Goal: Task Accomplishment & Management: Manage account settings

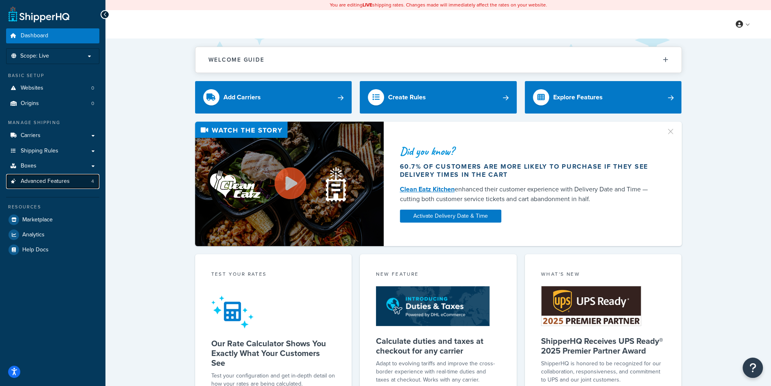
click at [69, 176] on link "Advanced Features 4" at bounding box center [52, 181] width 93 height 15
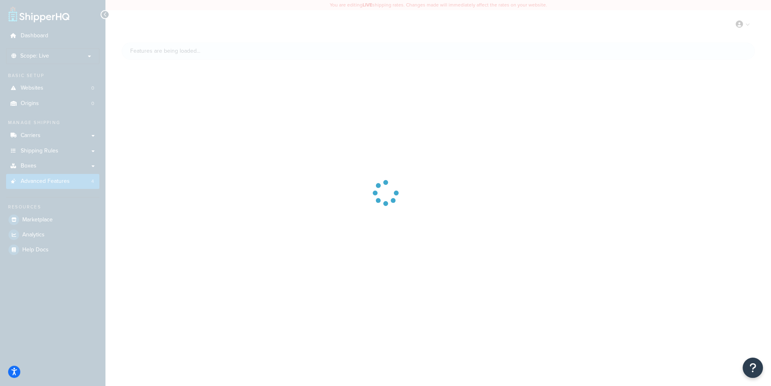
click at [69, 173] on div "Dashboard Scope: Live Basic Setup Websites 0 Origins 0 Manage Shipping Carriers…" at bounding box center [385, 193] width 771 height 386
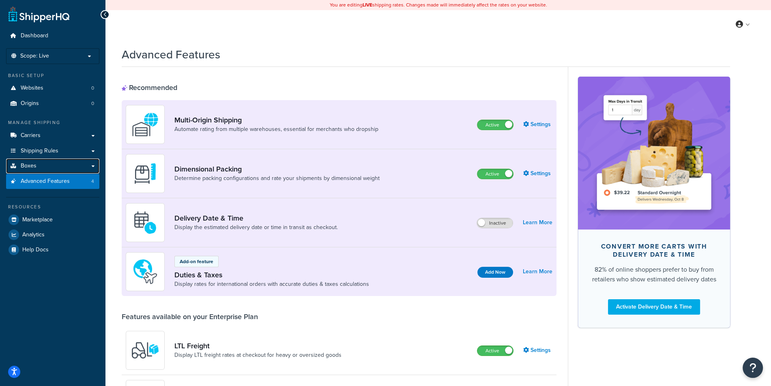
click at [68, 169] on link "Boxes" at bounding box center [52, 166] width 93 height 15
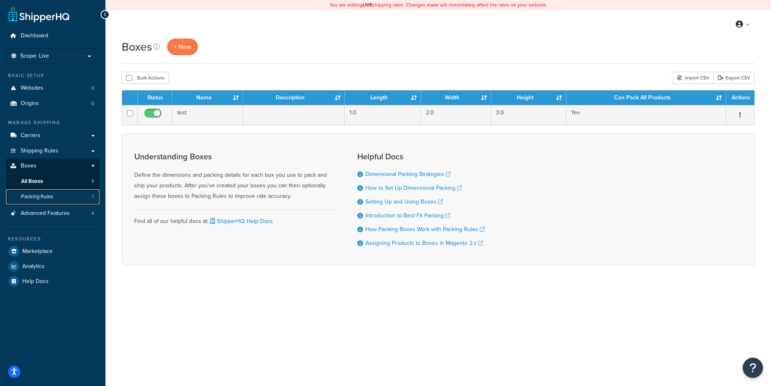
click at [92, 199] on link "Packing Rules 1" at bounding box center [52, 196] width 93 height 15
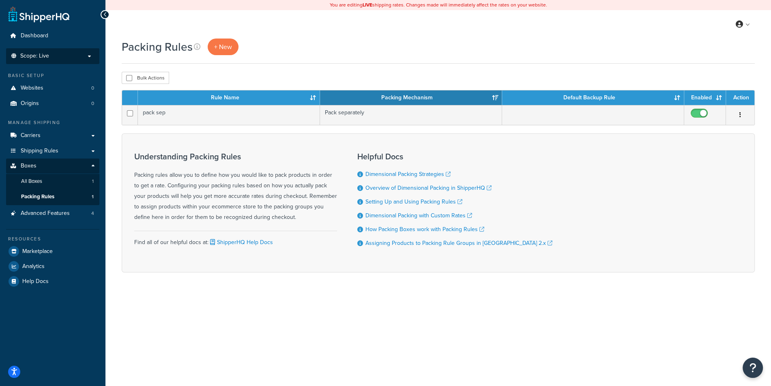
click at [44, 57] on span "Scope: Live" at bounding box center [34, 56] width 29 height 7
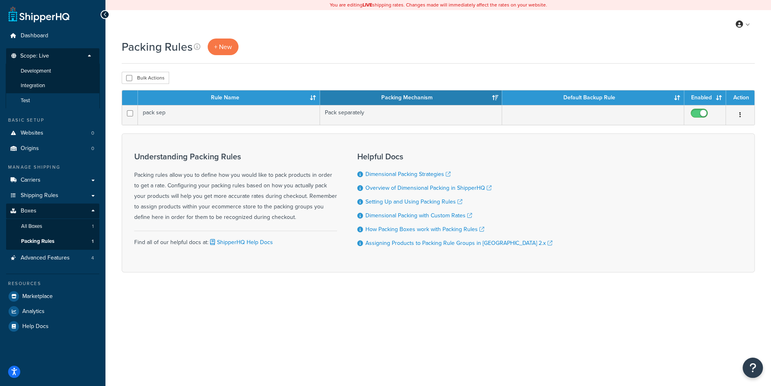
click at [40, 101] on li "Test" at bounding box center [53, 100] width 94 height 15
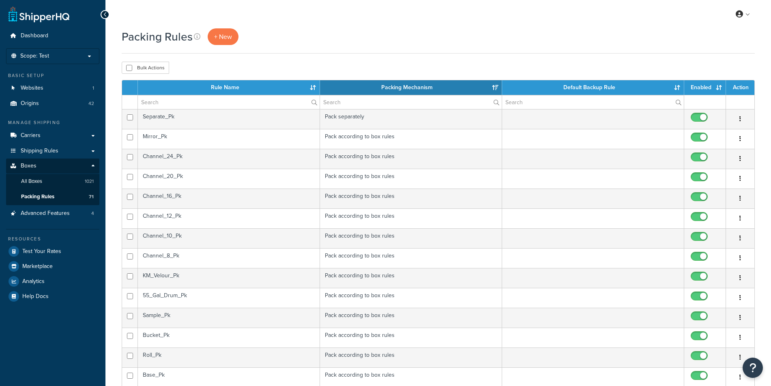
select select "15"
click at [39, 140] on link "Carriers" at bounding box center [52, 135] width 93 height 15
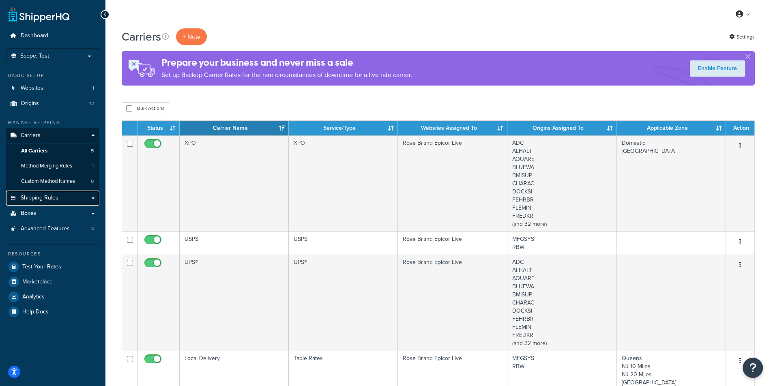
click at [38, 191] on link "Shipping Rules" at bounding box center [52, 198] width 93 height 15
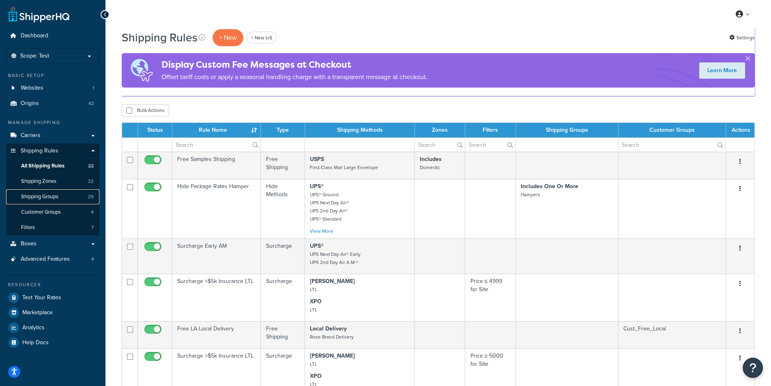
click at [49, 199] on span "Shipping Groups" at bounding box center [39, 196] width 37 height 7
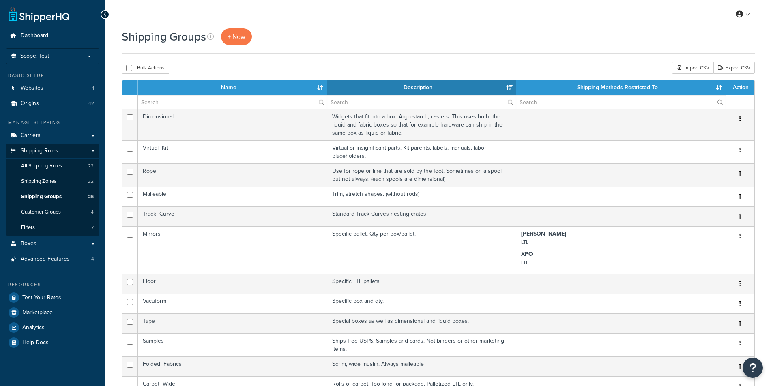
select select "15"
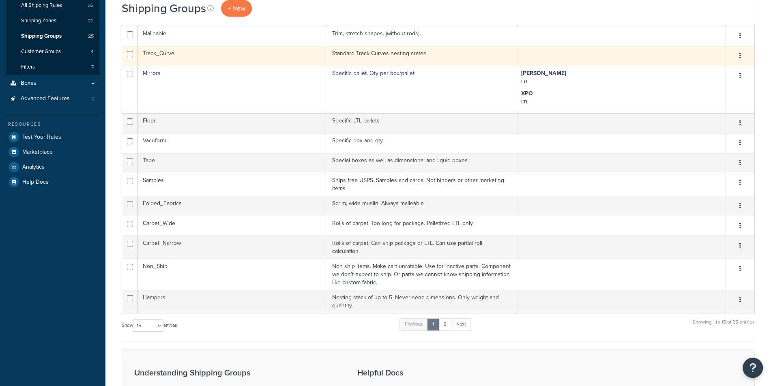
scroll to position [168, 0]
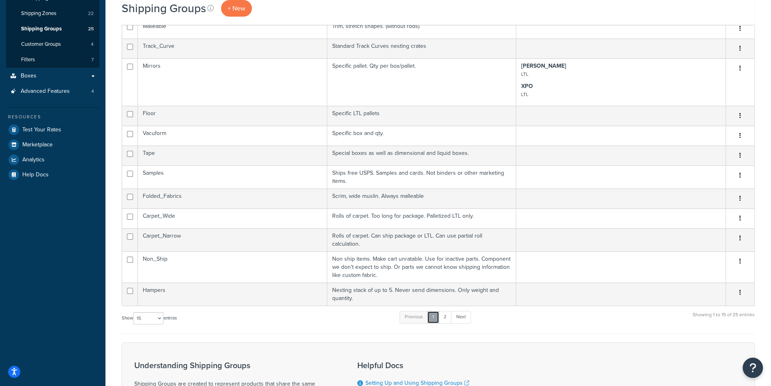
click at [439, 311] on link "1" at bounding box center [433, 317] width 12 height 12
click at [448, 315] on link "2" at bounding box center [444, 317] width 13 height 12
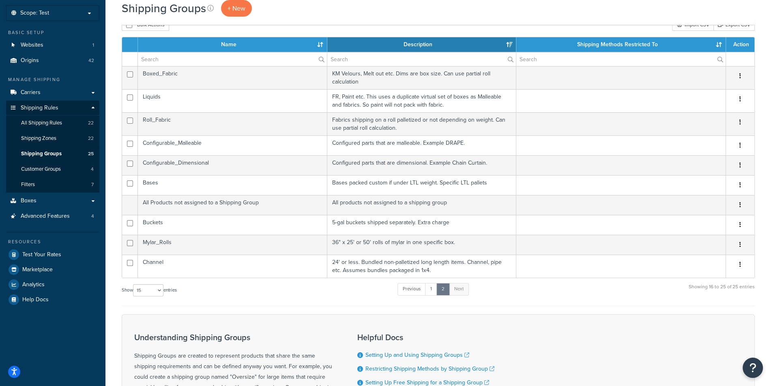
scroll to position [34, 0]
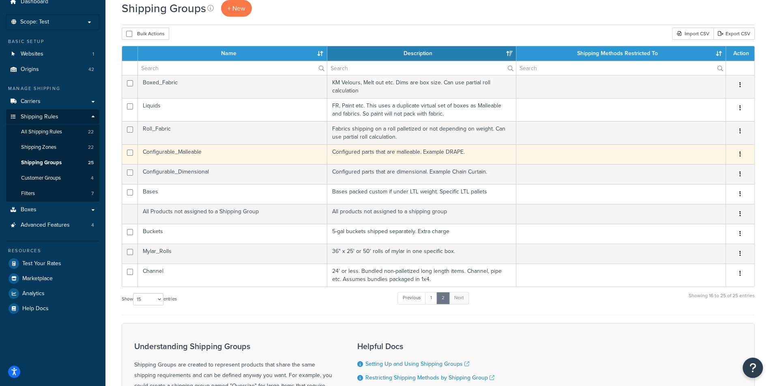
click at [210, 148] on td "Configurable_Malleable" at bounding box center [232, 154] width 189 height 20
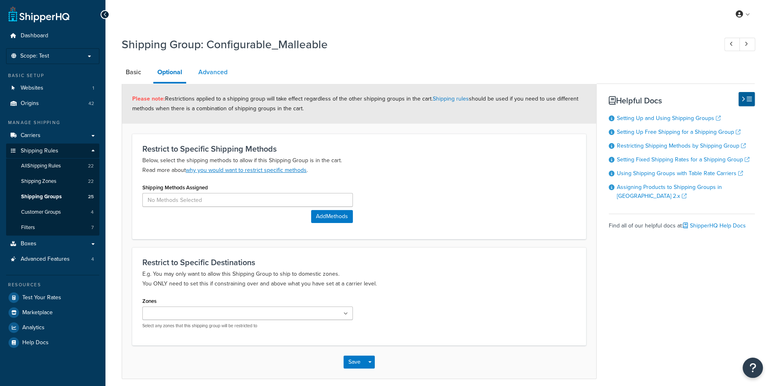
click at [220, 75] on link "Advanced" at bounding box center [212, 71] width 37 height 19
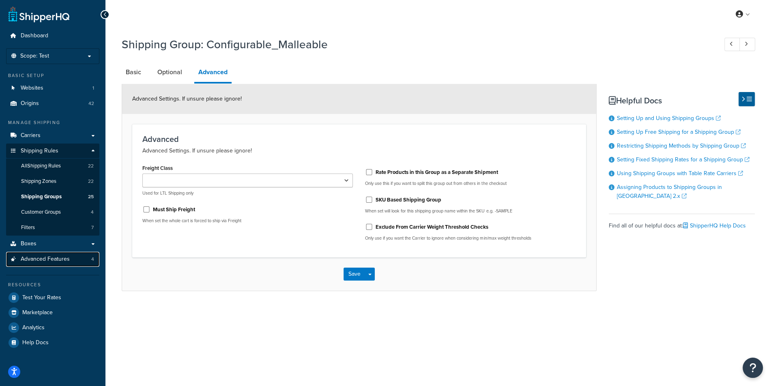
click at [71, 255] on link "Advanced Features 4" at bounding box center [52, 259] width 93 height 15
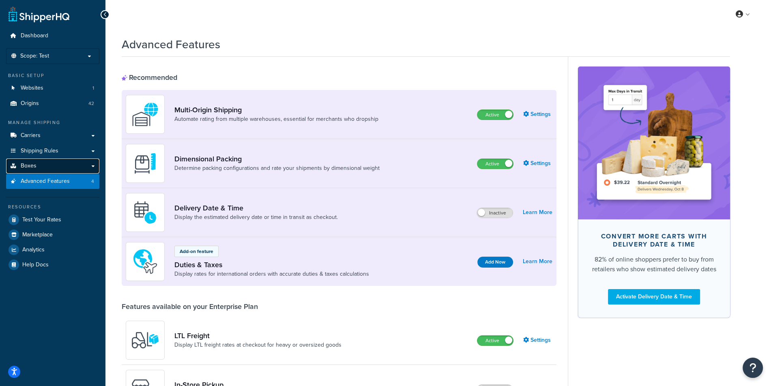
click at [54, 165] on link "Boxes" at bounding box center [52, 166] width 93 height 15
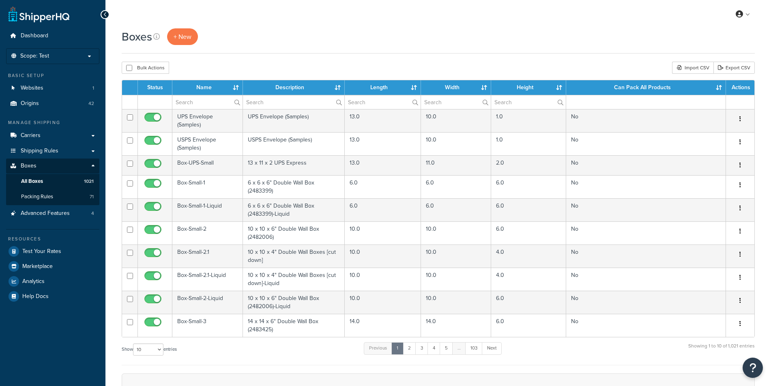
click at [69, 199] on link "Packing Rules 71" at bounding box center [52, 196] width 93 height 15
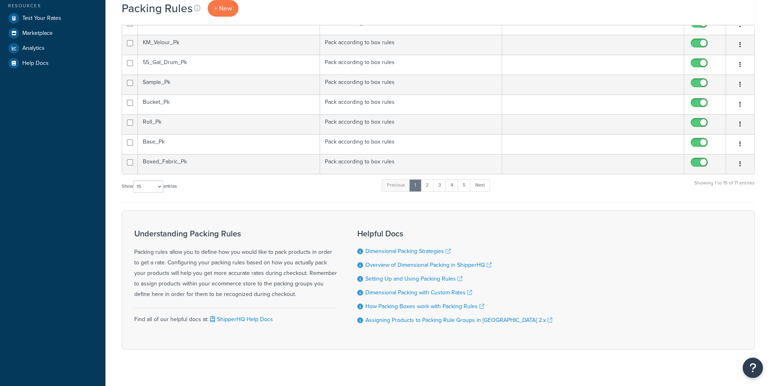
scroll to position [239, 0]
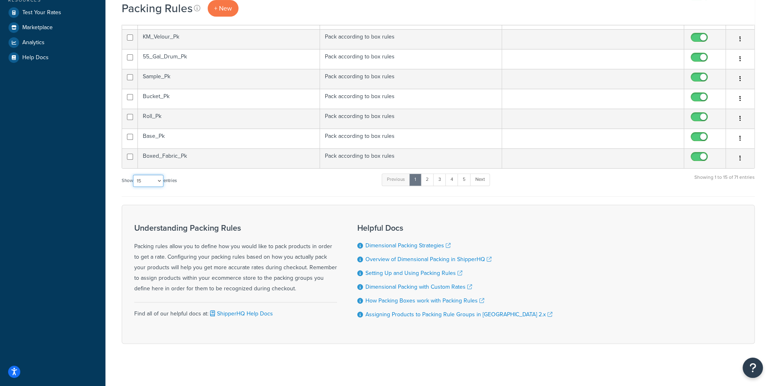
select select "100"
click option "100" at bounding box center [0, 0] width 0 height 0
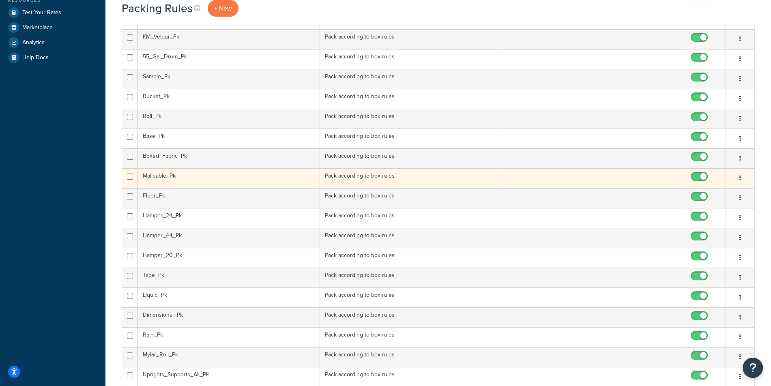
click at [208, 171] on td "Malleable_Pk" at bounding box center [229, 178] width 182 height 20
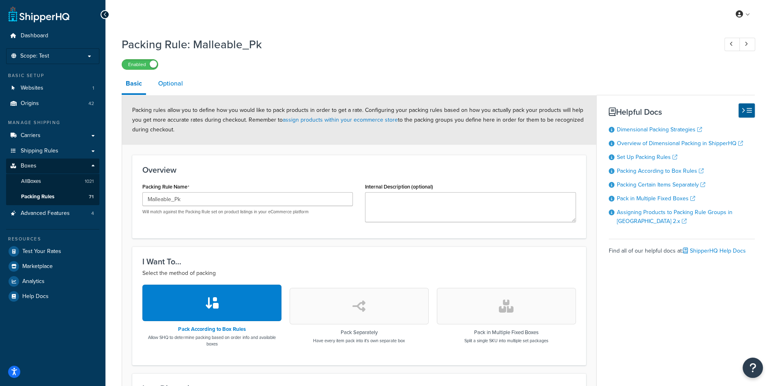
click at [181, 87] on link "Optional" at bounding box center [170, 83] width 33 height 19
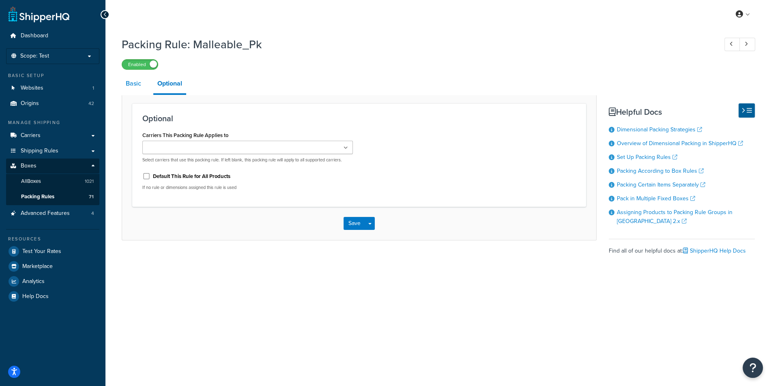
click at [128, 88] on link "Basic" at bounding box center [134, 83] width 24 height 19
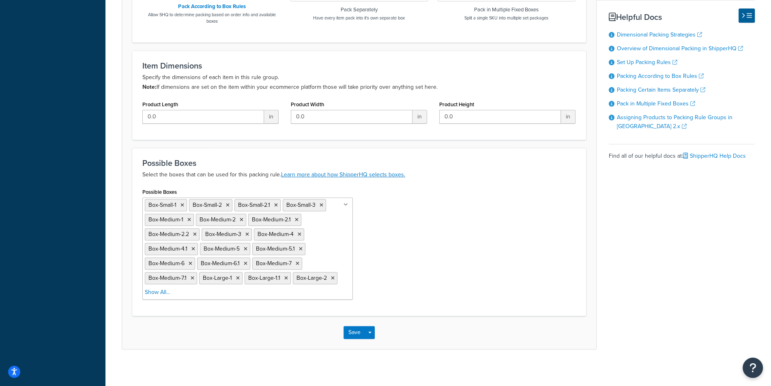
click at [170, 296] on ul "Box-Small-1 Box-Small-2 Box-Small-2.1 Box-Small-3 Box-Medium-1 Box-Medium-2 Box…" at bounding box center [247, 248] width 210 height 102
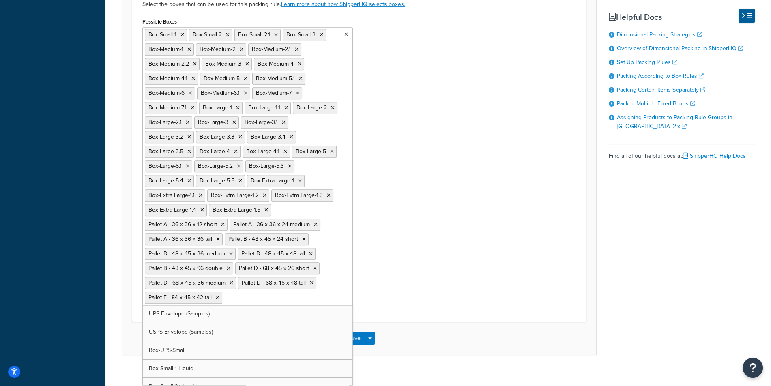
click at [224, 293] on input "Possible Boxes" at bounding box center [260, 297] width 72 height 9
click at [449, 256] on div "Possible Boxes Box-Small-1 Box-Small-2 Box-Small-2.1 Box-Small-3 Box-Medium-1 B…" at bounding box center [359, 164] width 446 height 296
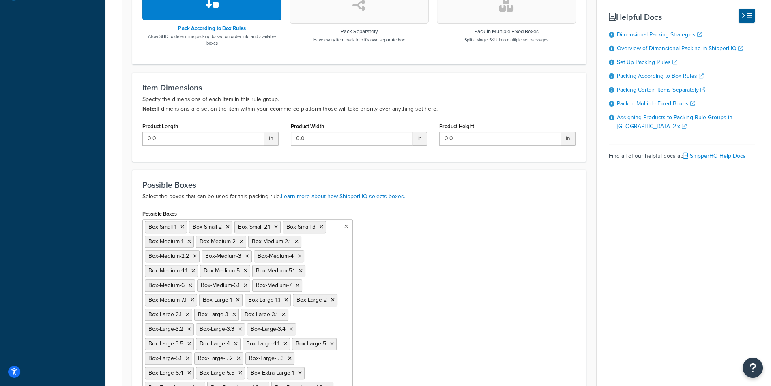
scroll to position [493, 0]
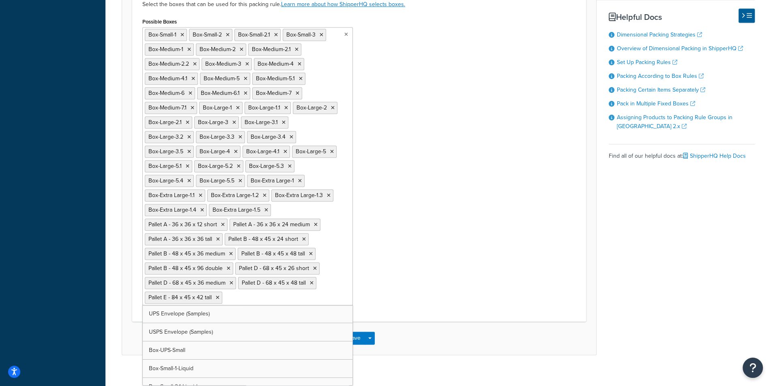
click at [267, 305] on div "Box-Small-1 Box-Small-2 Box-Small-2.1 Box-Small-3 Box-Medium-1 Box-Medium-2 Box…" at bounding box center [247, 166] width 210 height 278
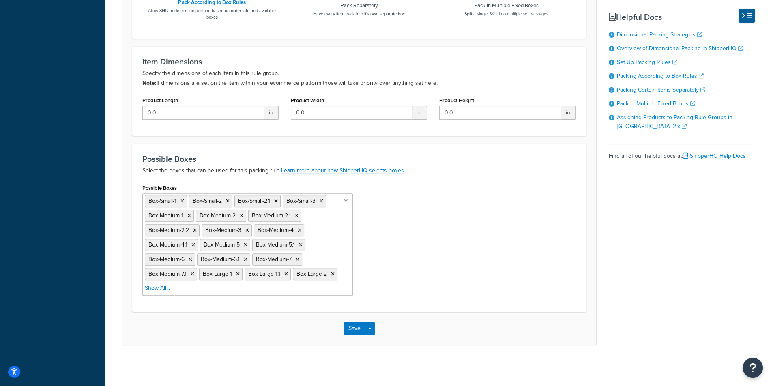
scroll to position [323, 0]
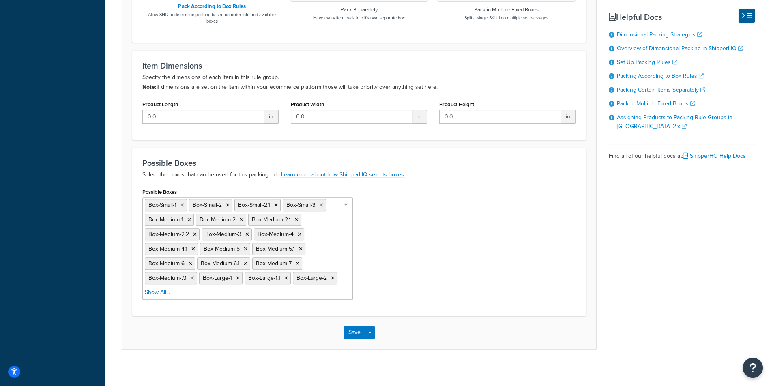
click at [432, 268] on div "Possible Boxes Box-Small-1 Box-Small-2 Box-Small-2.1 Box-Small-3 Box-Medium-1 B…" at bounding box center [359, 246] width 446 height 120
click at [300, 299] on div "Possible Boxes Box-Small-1 Box-Small-2 Box-Small-2.1 Box-Small-3 Box-Medium-1 B…" at bounding box center [247, 246] width 223 height 120
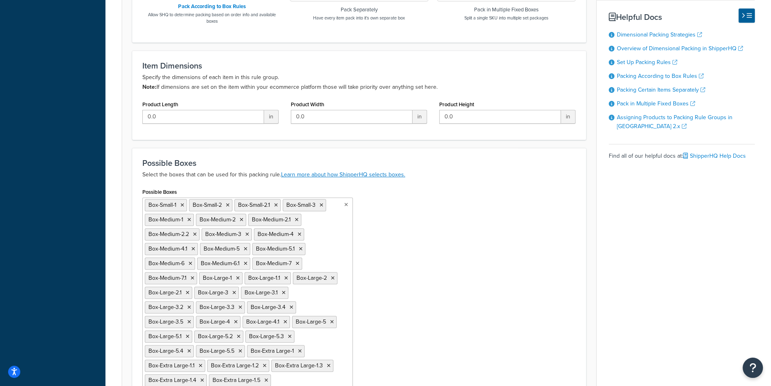
scroll to position [493, 0]
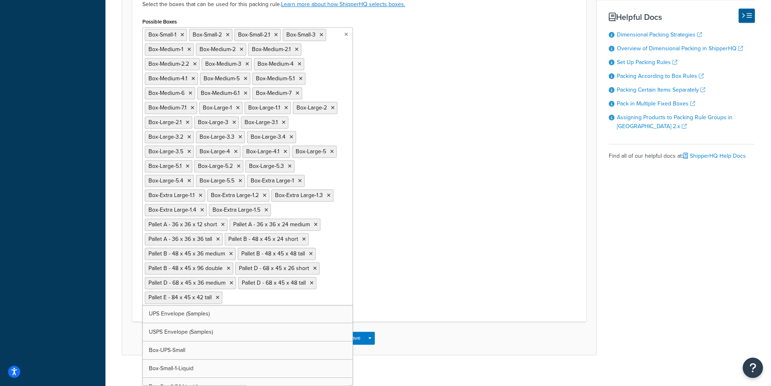
click at [302, 291] on ul "Box-Small-1 Box-Small-2 Box-Small-2.1 Box-Small-3 Box-Medium-1 Box-Medium-2 Box…" at bounding box center [247, 166] width 210 height 278
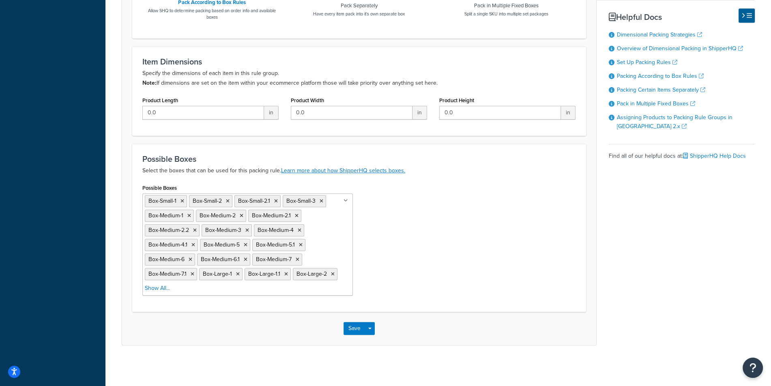
scroll to position [323, 0]
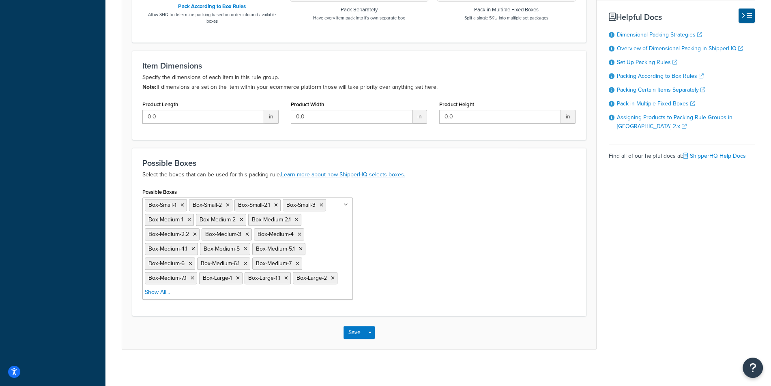
click at [538, 148] on div "Possible Boxes Select the boxes that can be used for this packing rule. Learn m…" at bounding box center [359, 232] width 454 height 168
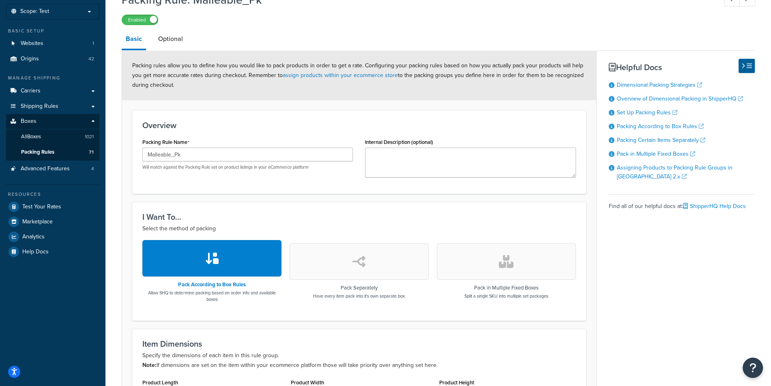
scroll to position [0, 0]
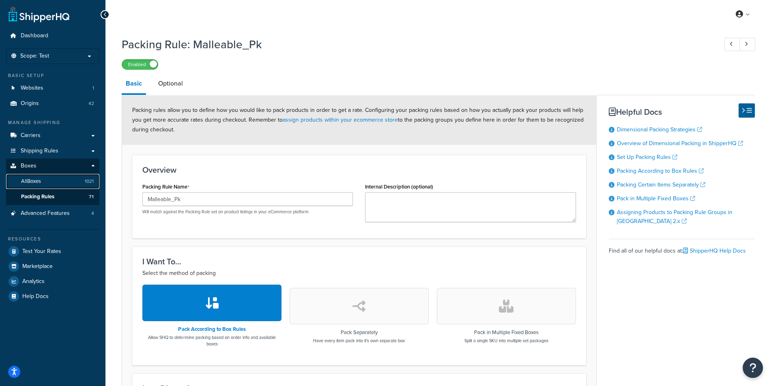
click at [71, 186] on link "All Boxes 1021" at bounding box center [52, 181] width 93 height 15
click at [502, 58] on div "Packing Rule: Malleable_Pk Enabled" at bounding box center [438, 50] width 633 height 37
click at [36, 133] on span "Carriers" at bounding box center [31, 135] width 20 height 7
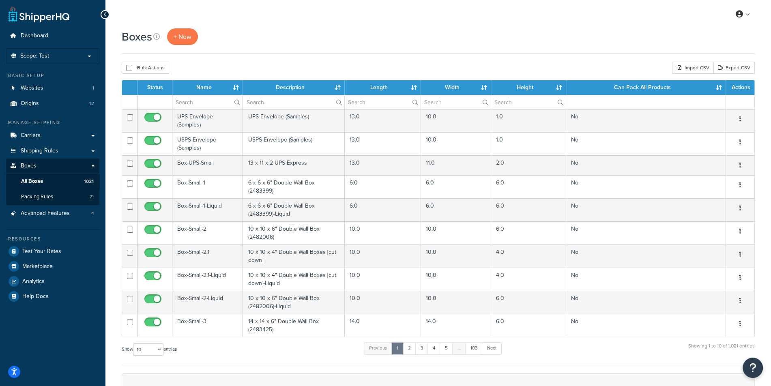
click at [132, 347] on label "Show 10 15 25 50 100 1000 entries" at bounding box center [149, 349] width 55 height 12
click at [133, 347] on select "10 15 25 50 100 1000" at bounding box center [148, 349] width 30 height 12
click at [133, 343] on select "10 15 25 50 100 1000" at bounding box center [148, 349] width 30 height 12
select select "1000"
click option "1000" at bounding box center [0, 0] width 0 height 0
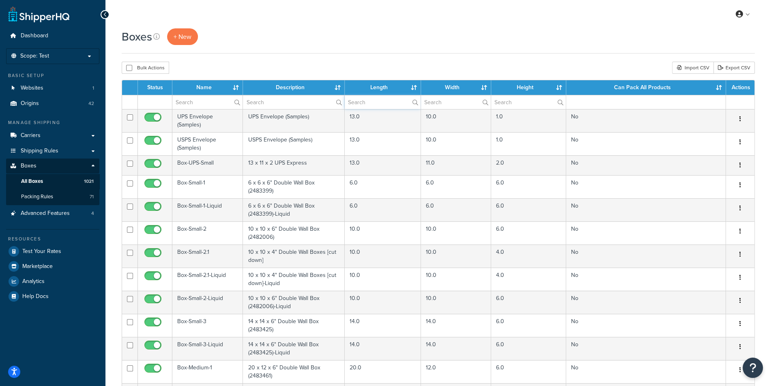
click at [365, 105] on input "text" at bounding box center [383, 102] width 76 height 14
type input "1"
type input "25"
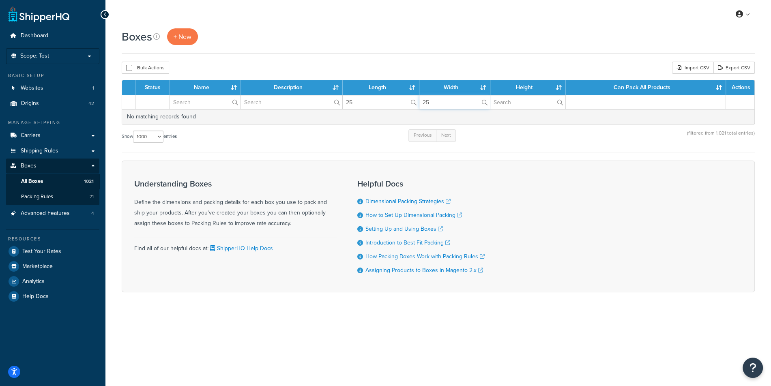
type input "25"
type input "1"
type input "23"
click at [514, 39] on div "Boxes + New" at bounding box center [438, 36] width 633 height 17
click at [393, 106] on input "25" at bounding box center [381, 102] width 76 height 14
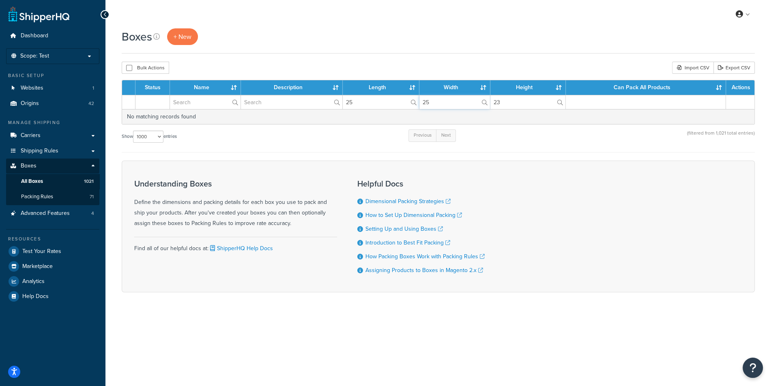
click at [461, 100] on input "25" at bounding box center [454, 102] width 70 height 14
click at [500, 97] on input "23" at bounding box center [527, 102] width 75 height 14
click at [427, 47] on div "Boxes + New" at bounding box center [438, 40] width 633 height 25
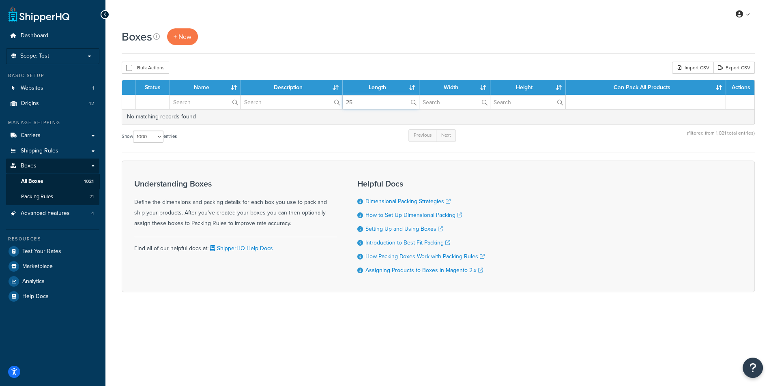
click at [384, 106] on input "25" at bounding box center [381, 102] width 76 height 14
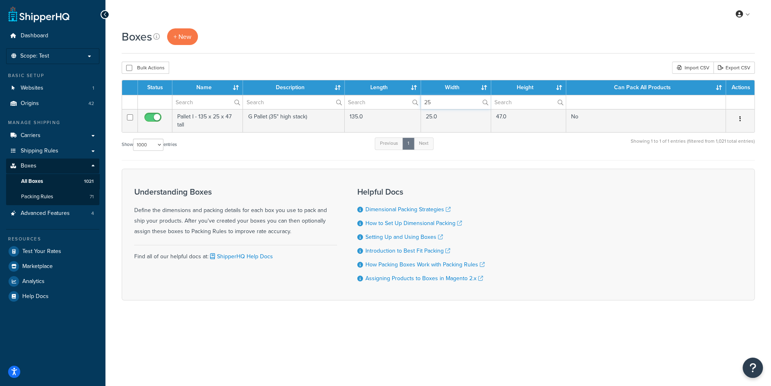
type input "25"
click at [463, 70] on div "Bulk Actions Duplicate Delete Import CSV Export CSV" at bounding box center [438, 68] width 633 height 12
click at [446, 99] on input "25" at bounding box center [456, 102] width 70 height 14
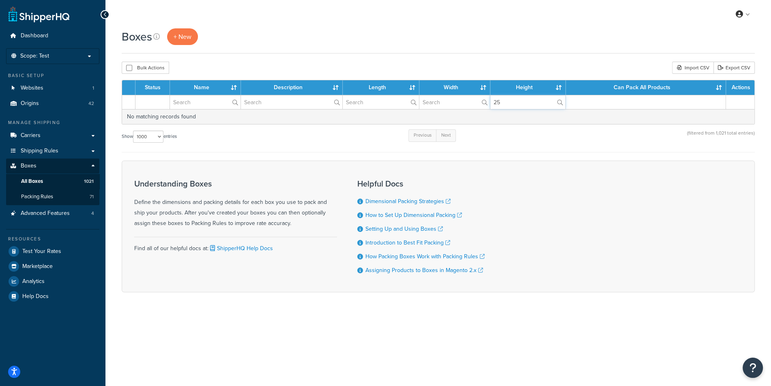
click at [492, 99] on input "25" at bounding box center [527, 102] width 75 height 14
type input "2"
click at [455, 51] on div "Boxes + New" at bounding box center [438, 40] width 633 height 25
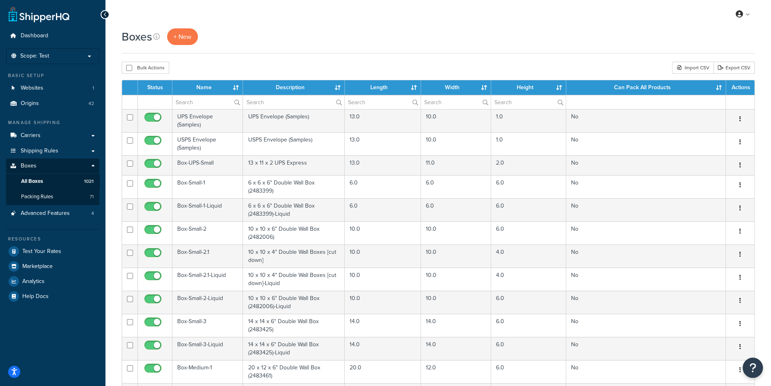
click at [378, 93] on th "Length" at bounding box center [383, 87] width 76 height 15
click at [369, 102] on input "text" at bounding box center [383, 102] width 76 height 14
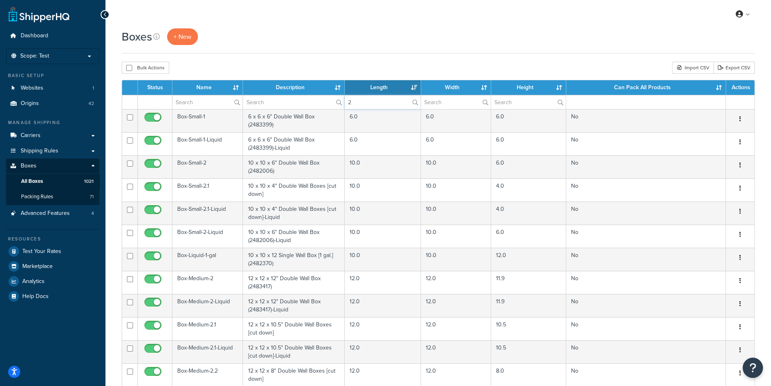
type input "25"
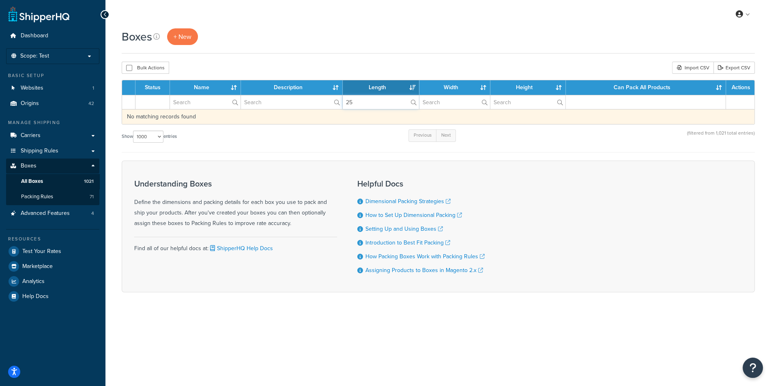
click at [385, 110] on td "No matching records found" at bounding box center [438, 116] width 632 height 15
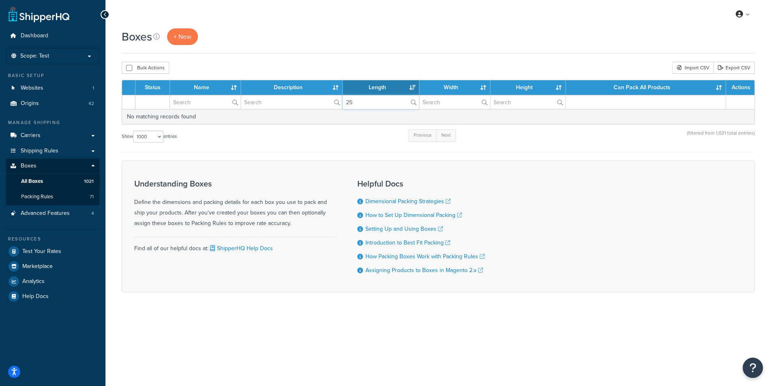
click at [384, 107] on input "25" at bounding box center [381, 102] width 76 height 14
click at [402, 66] on div "Bulk Actions Duplicate Delete Import CSV Export CSV" at bounding box center [438, 68] width 633 height 12
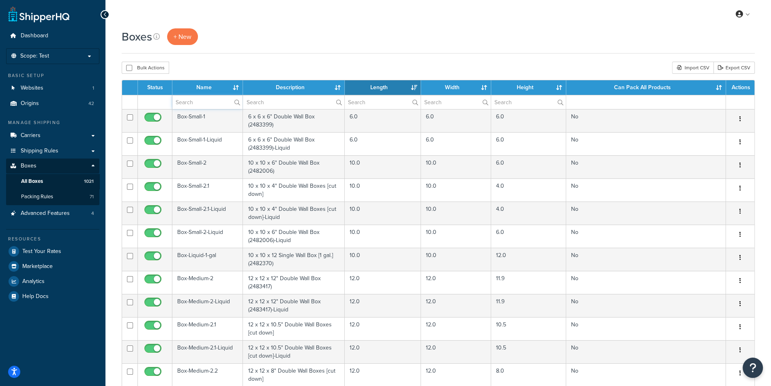
click at [199, 103] on input "text" at bounding box center [207, 102] width 70 height 14
paste input "4.1"
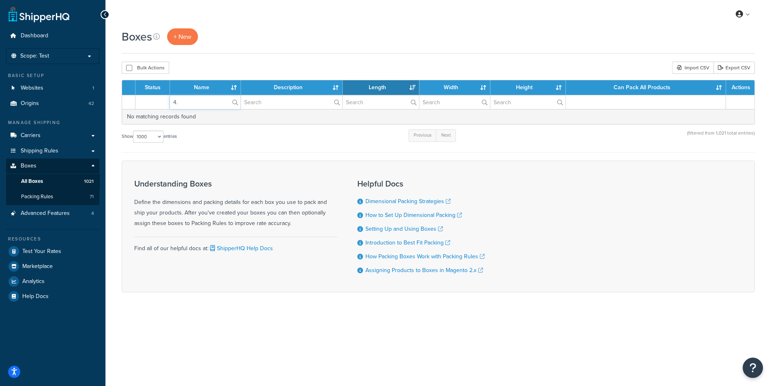
type input "4"
click at [319, 24] on div "My Profile Billing Global Settings Contact Us Logout" at bounding box center [437, 14] width 665 height 28
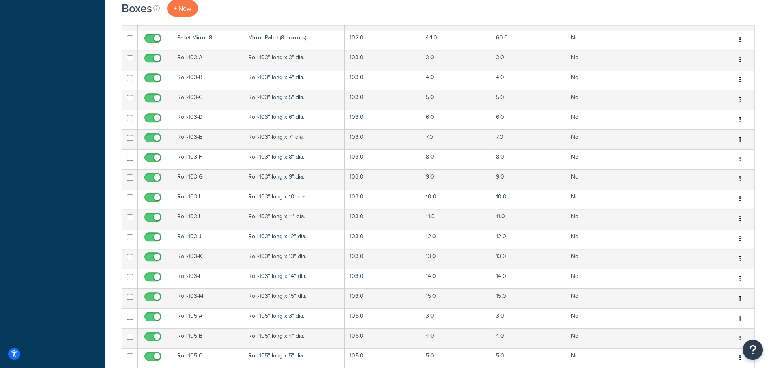
scroll to position [20153, 0]
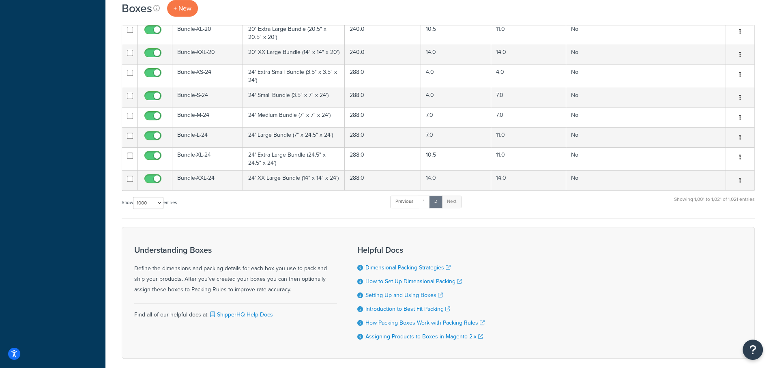
scroll to position [371, 0]
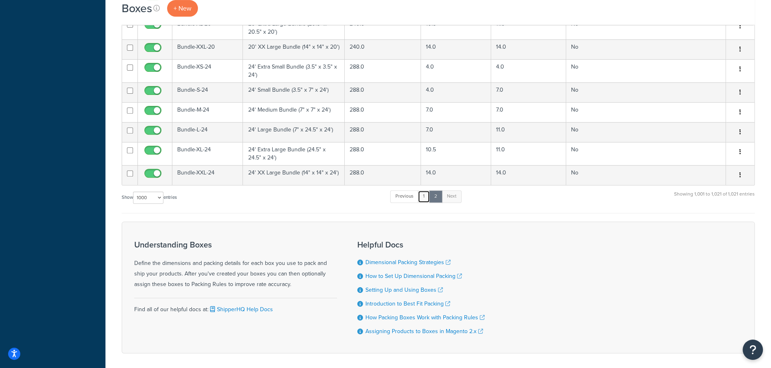
click at [423, 190] on link "1" at bounding box center [424, 196] width 12 height 12
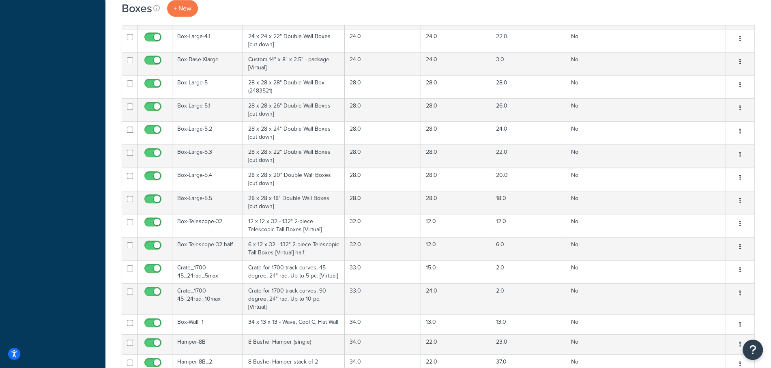
scroll to position [0, 0]
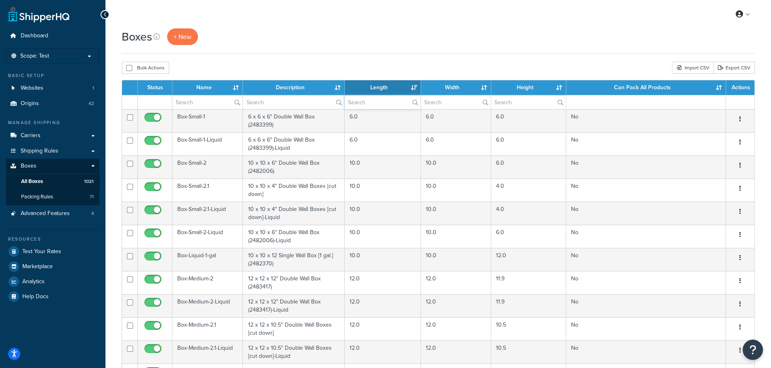
click at [368, 101] on input "text" at bounding box center [383, 102] width 76 height 14
type input "24"
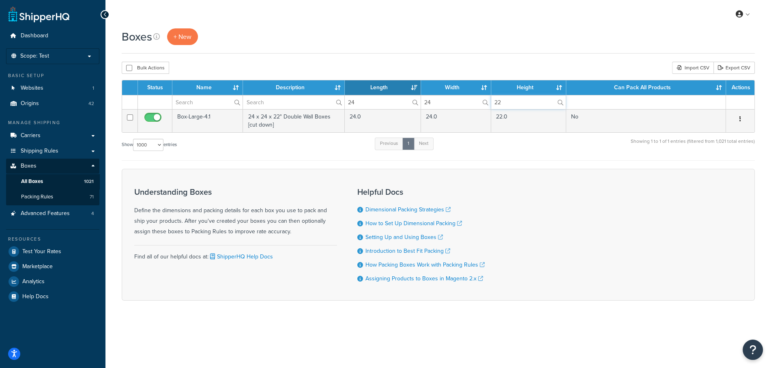
type input "22"
click at [450, 43] on div "Boxes + New" at bounding box center [438, 36] width 633 height 17
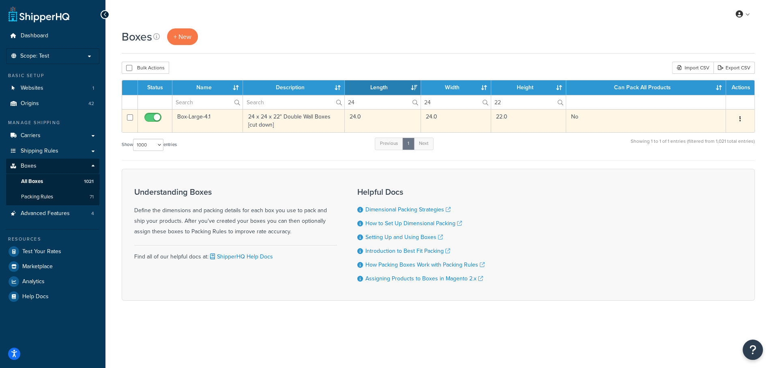
click at [743, 123] on button "button" at bounding box center [739, 119] width 11 height 13
click at [731, 129] on link "Edit" at bounding box center [713, 134] width 64 height 17
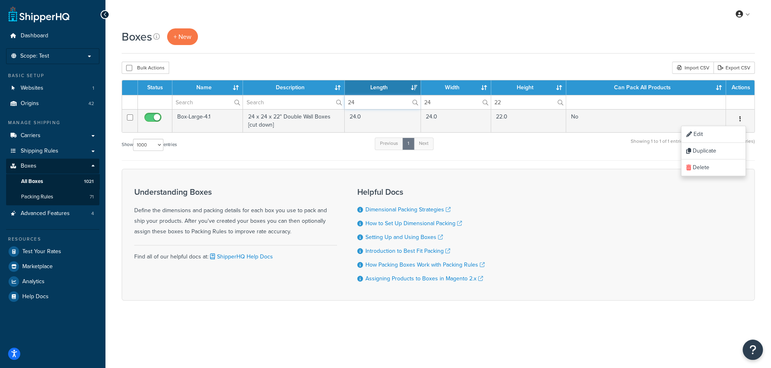
click at [384, 97] on input "24" at bounding box center [383, 102] width 76 height 14
type input "22"
type input "18"
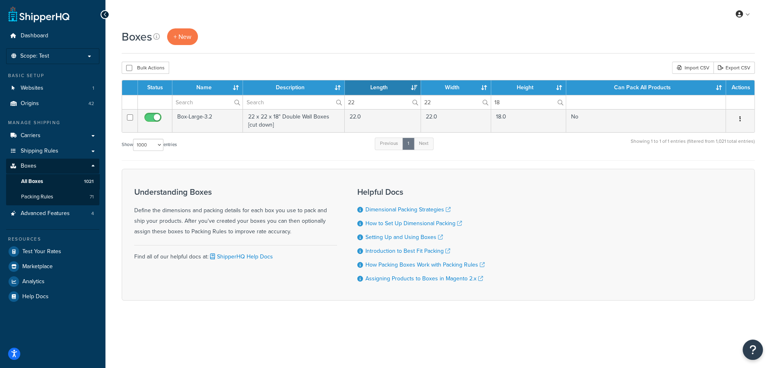
click at [569, 59] on div "Boxes + New Bulk Actions Duplicate Delete Import CSV Export CSV Contact Us Send…" at bounding box center [437, 178] width 665 height 300
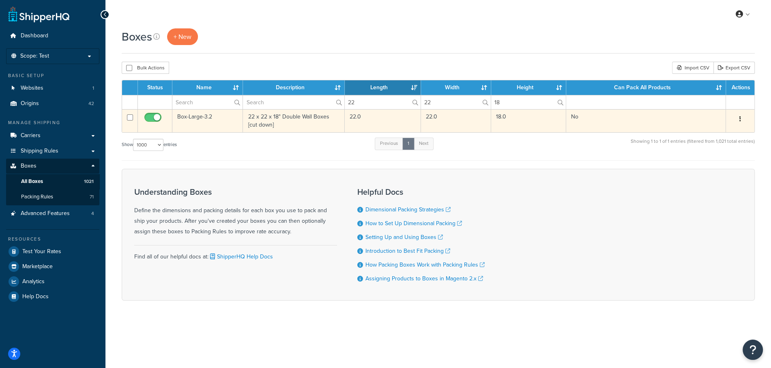
click at [740, 120] on icon "button" at bounding box center [740, 119] width 2 height 6
click at [720, 129] on link "Edit" at bounding box center [713, 134] width 64 height 17
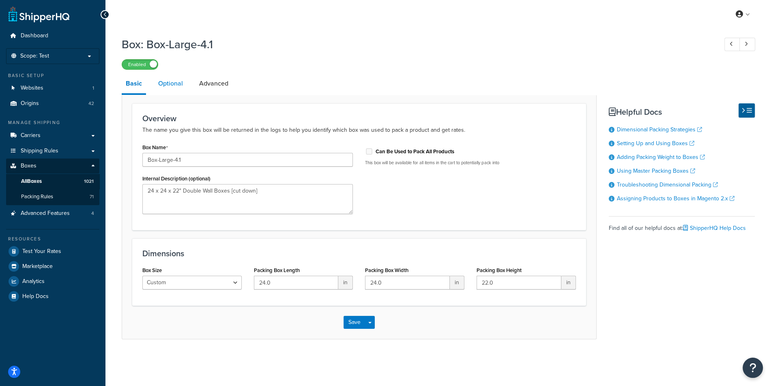
click at [181, 83] on link "Optional" at bounding box center [170, 83] width 33 height 19
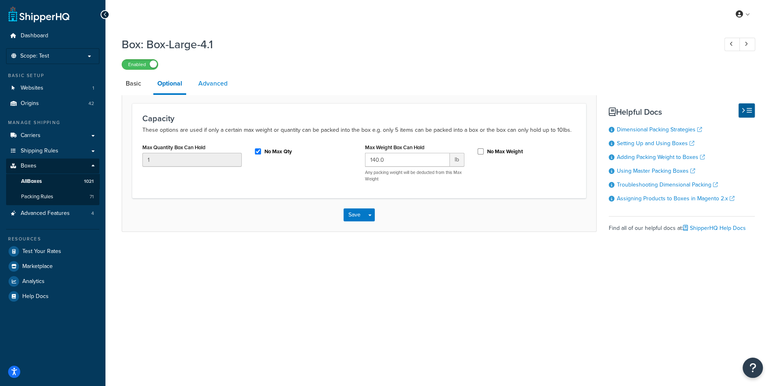
click at [216, 86] on link "Advanced" at bounding box center [212, 83] width 37 height 19
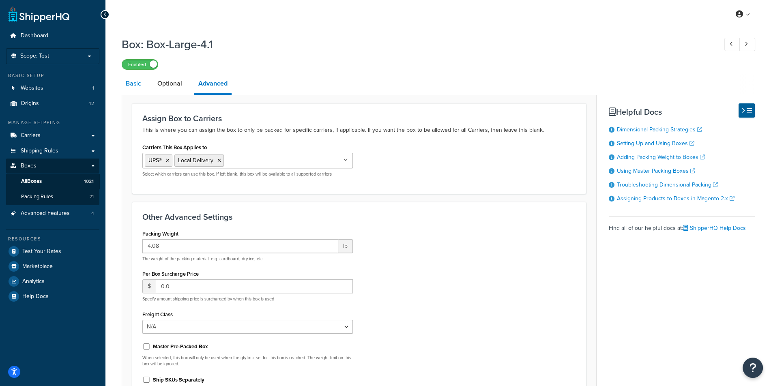
click at [126, 86] on link "Basic" at bounding box center [134, 83] width 24 height 19
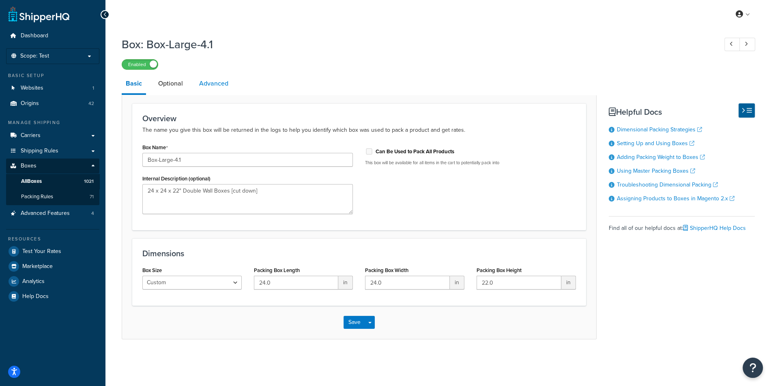
click at [203, 84] on link "Advanced" at bounding box center [213, 83] width 37 height 19
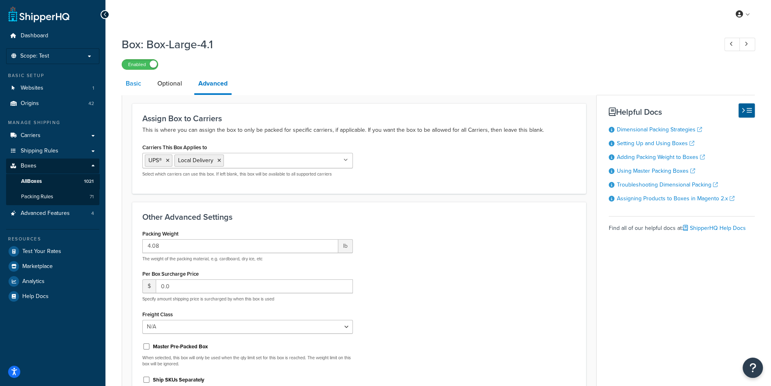
click at [144, 92] on link "Basic" at bounding box center [134, 83] width 24 height 19
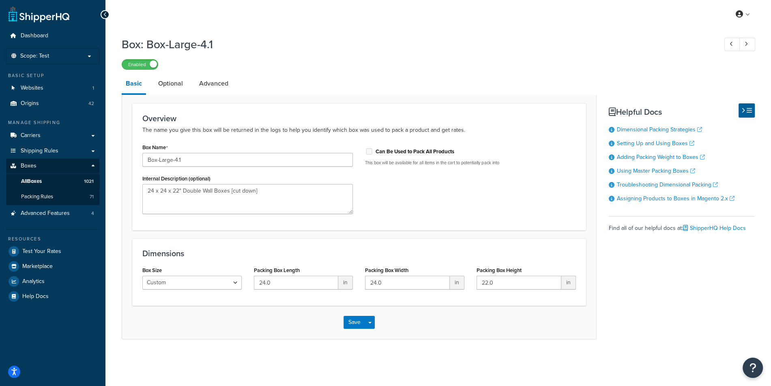
click at [532, 220] on div "Overview The name you give this box will be returned in the logs to help you id…" at bounding box center [359, 166] width 454 height 127
click at [214, 86] on link "Advanced" at bounding box center [213, 83] width 37 height 19
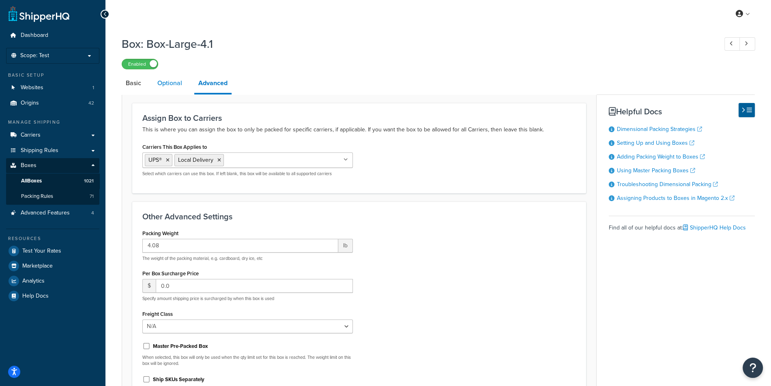
scroll to position [1, 0]
click at [159, 89] on link "Optional" at bounding box center [169, 82] width 33 height 19
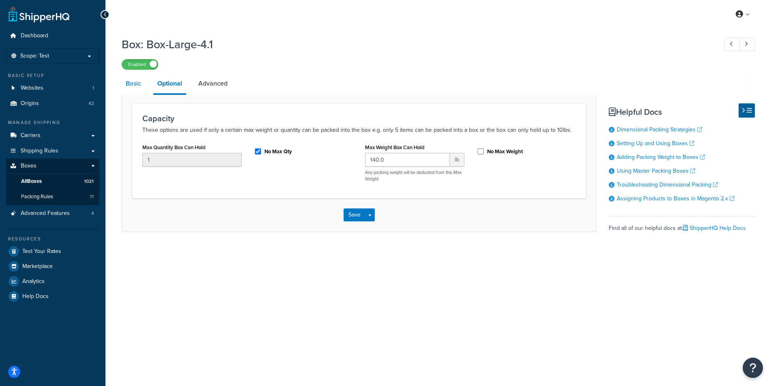
click at [137, 90] on link "Basic" at bounding box center [134, 83] width 24 height 19
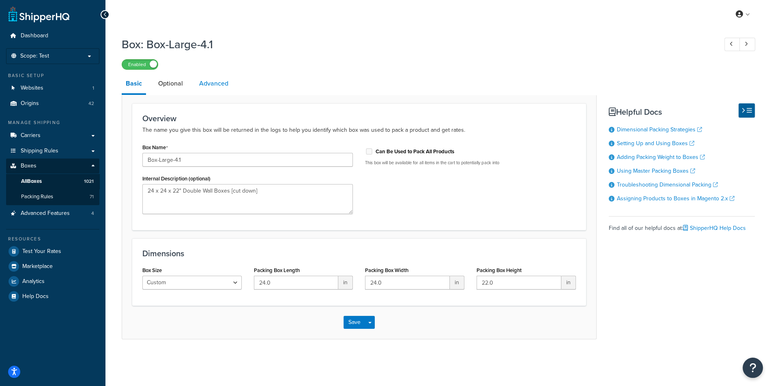
click at [216, 87] on link "Advanced" at bounding box center [213, 83] width 37 height 19
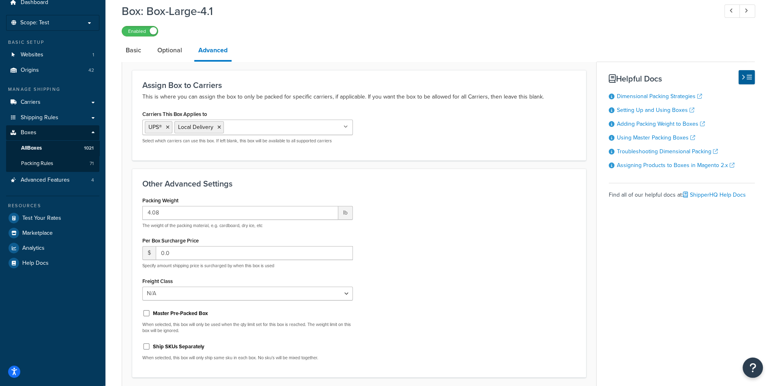
scroll to position [27, 0]
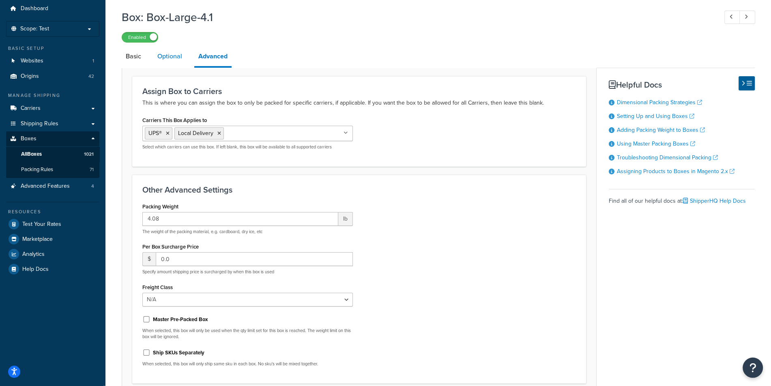
click at [173, 51] on link "Optional" at bounding box center [169, 56] width 33 height 19
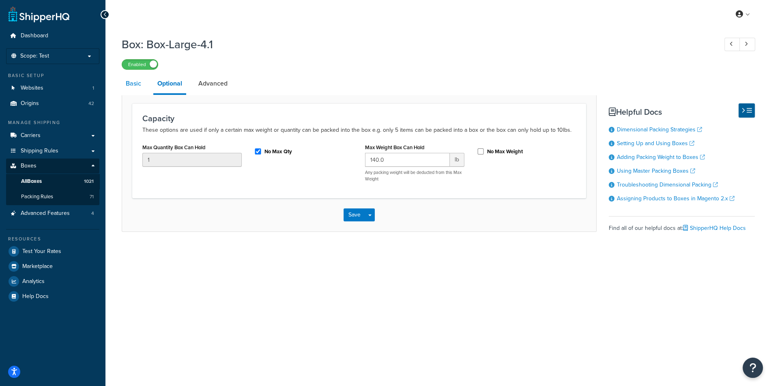
click at [142, 90] on link "Basic" at bounding box center [134, 83] width 24 height 19
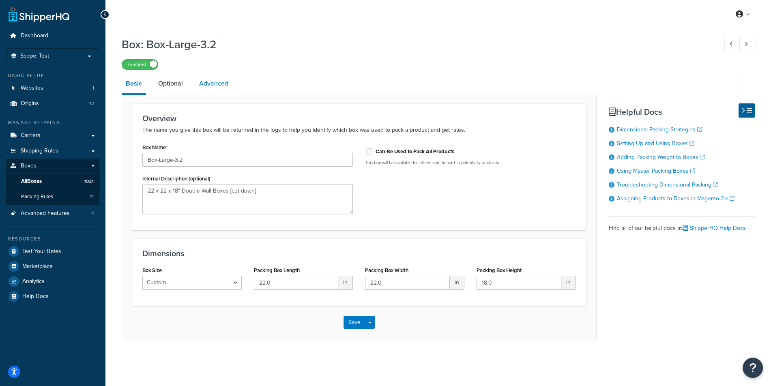
click at [213, 90] on link "Advanced" at bounding box center [213, 83] width 37 height 19
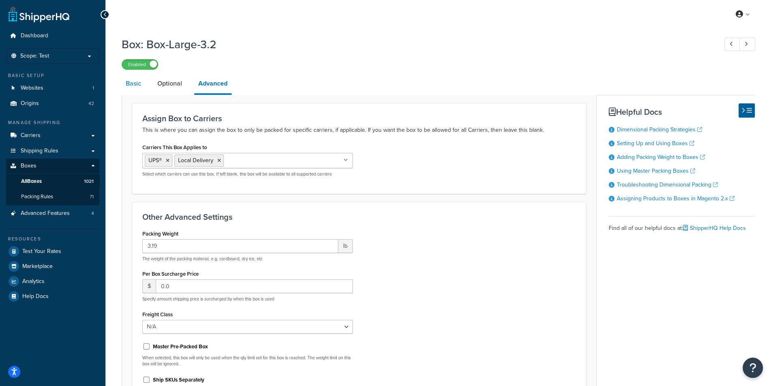
click at [135, 84] on link "Basic" at bounding box center [134, 83] width 24 height 19
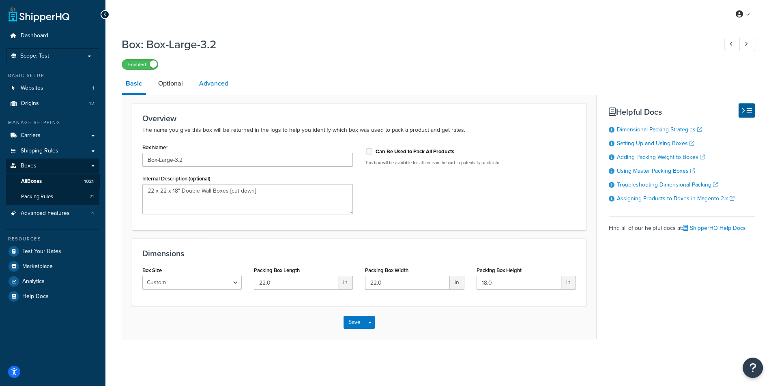
click at [227, 76] on link "Advanced" at bounding box center [213, 83] width 37 height 19
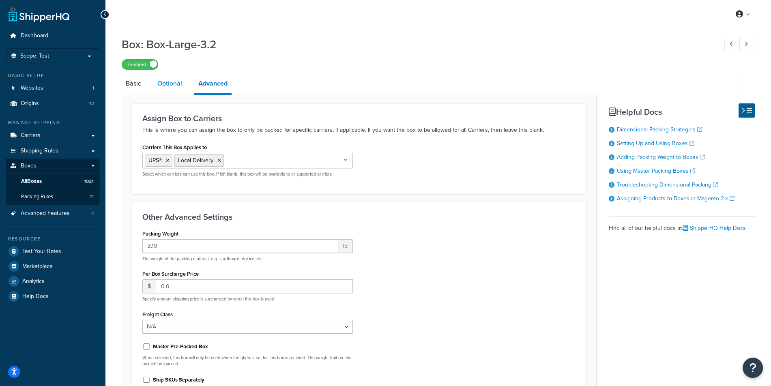
click at [171, 88] on link "Optional" at bounding box center [169, 83] width 33 height 19
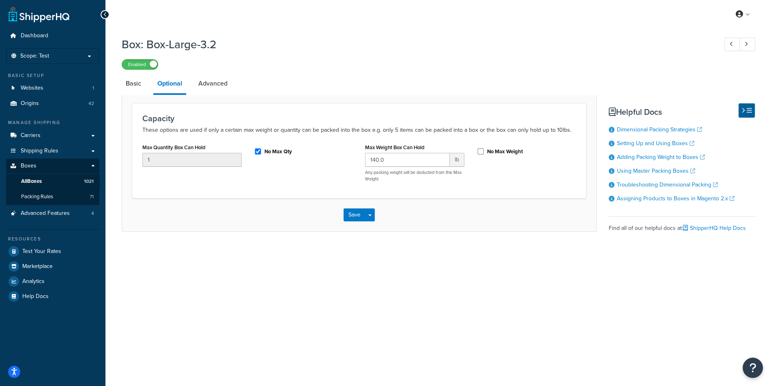
click at [147, 92] on li "Basic" at bounding box center [138, 83] width 32 height 19
click at [135, 92] on link "Basic" at bounding box center [134, 83] width 24 height 19
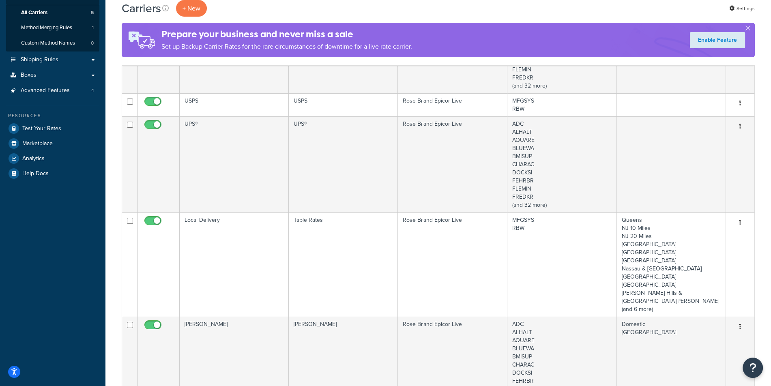
click at [257, 182] on td "UPS®" at bounding box center [234, 164] width 109 height 96
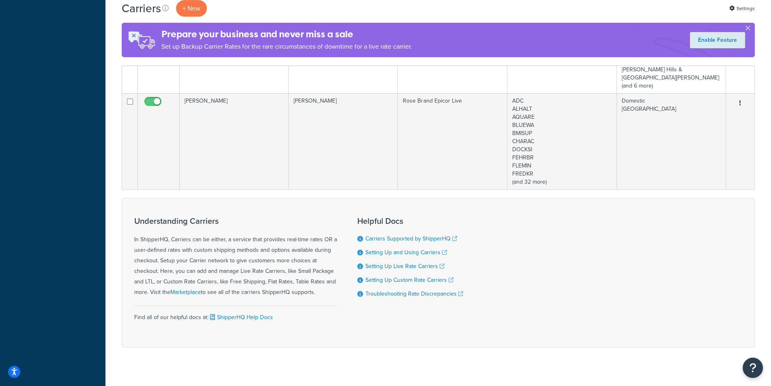
scroll to position [173, 0]
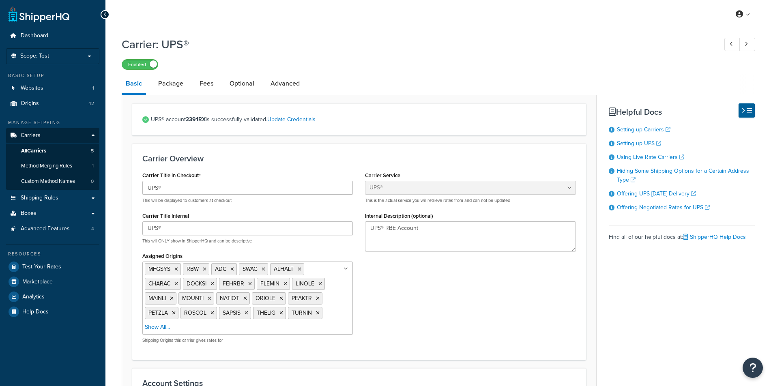
select select "ups"
select select "us"
select select "04"
click at [179, 88] on link "Package" at bounding box center [170, 83] width 33 height 19
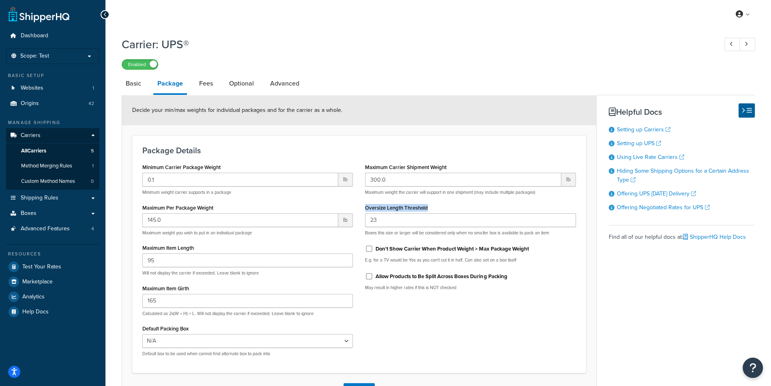
drag, startPoint x: 363, startPoint y: 209, endPoint x: 483, endPoint y: 206, distance: 120.4
click at [483, 206] on div "Maximum Carrier Shipment Weight 300.0 lb Maximum weight the carrier will suppor…" at bounding box center [470, 228] width 223 height 135
copy label "Oversize Length Threshold"
click at [380, 233] on p "Boxes this size or larger will be considered only when no smaller box is availa…" at bounding box center [470, 233] width 210 height 6
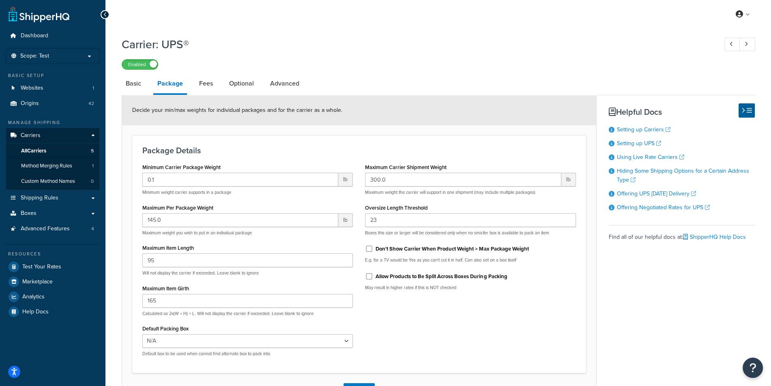
click at [380, 233] on p "Boxes this size or larger will be considered only when no smaller box is availa…" at bounding box center [470, 233] width 210 height 6
click at [484, 291] on p "May result in higher rates if this is NOT checked" at bounding box center [470, 288] width 210 height 6
click at [143, 82] on link "Basic" at bounding box center [134, 83] width 24 height 19
select select "ups"
select select "us"
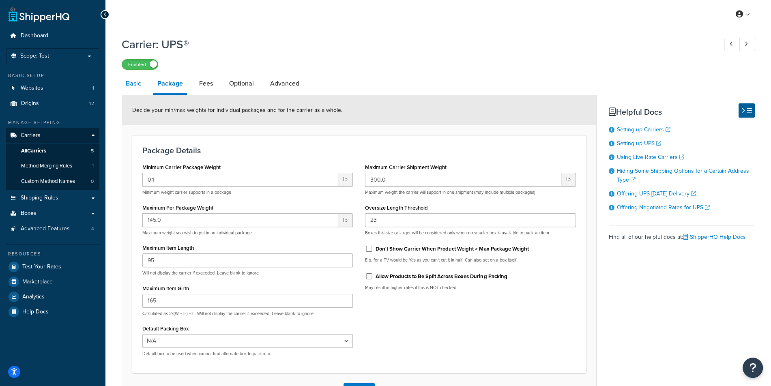
select select "04"
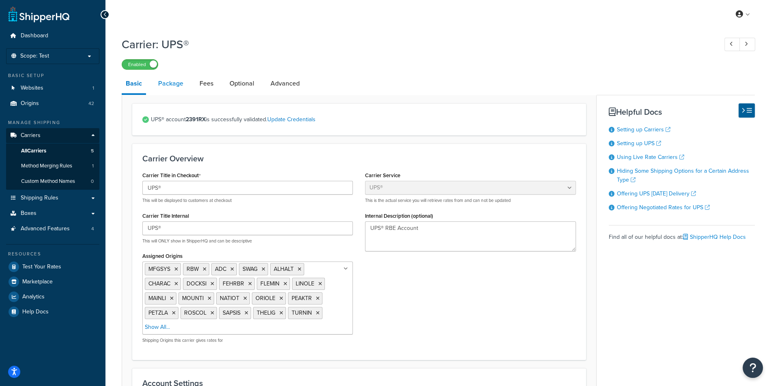
click at [172, 90] on link "Package" at bounding box center [170, 83] width 33 height 19
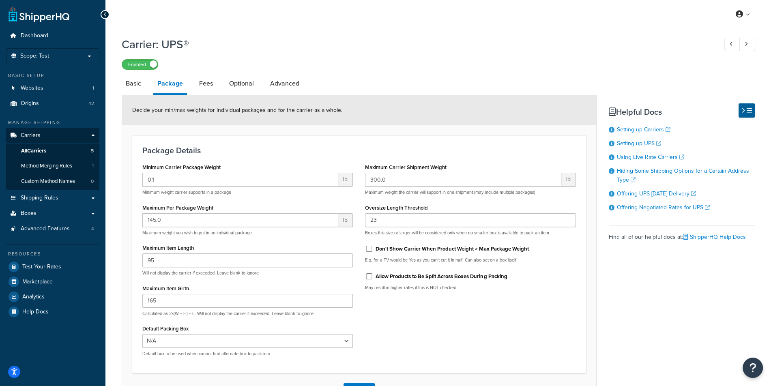
scroll to position [61, 0]
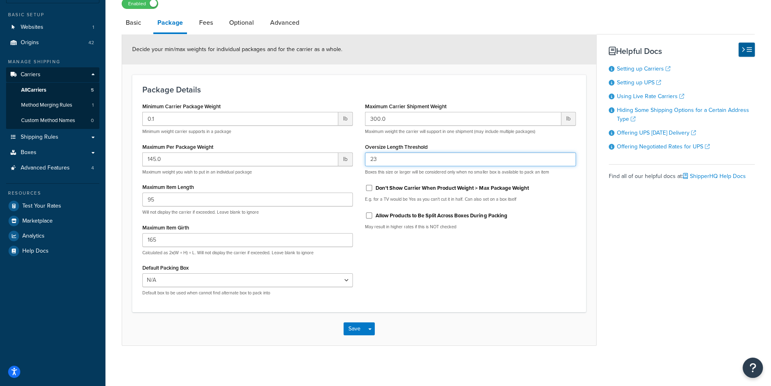
click at [400, 158] on input "23" at bounding box center [470, 159] width 210 height 14
type input "24"
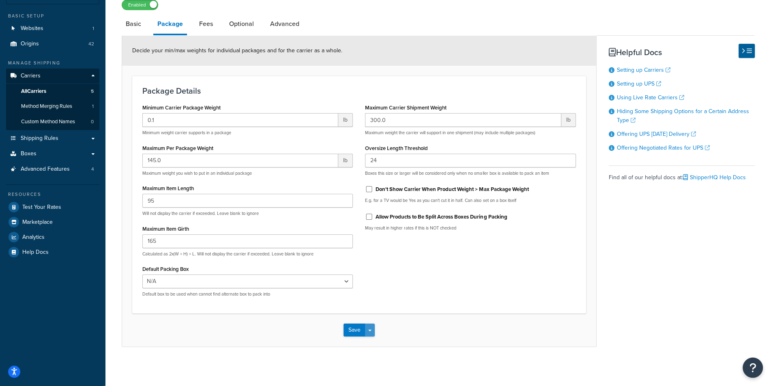
click at [371, 335] on button "Save Dropdown" at bounding box center [370, 330] width 10 height 13
click at [370, 345] on button "Save and Edit" at bounding box center [372, 344] width 59 height 17
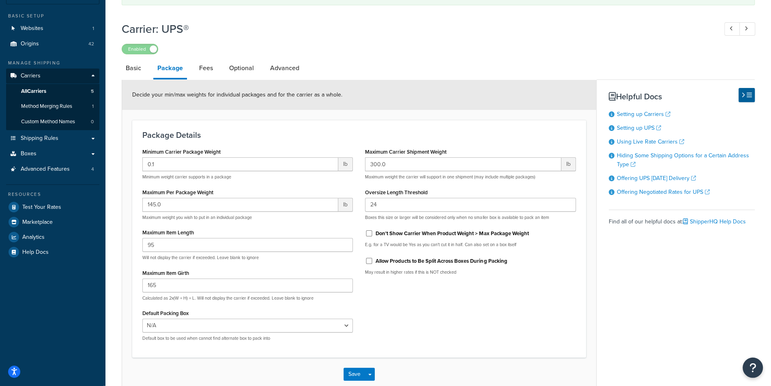
scroll to position [0, 0]
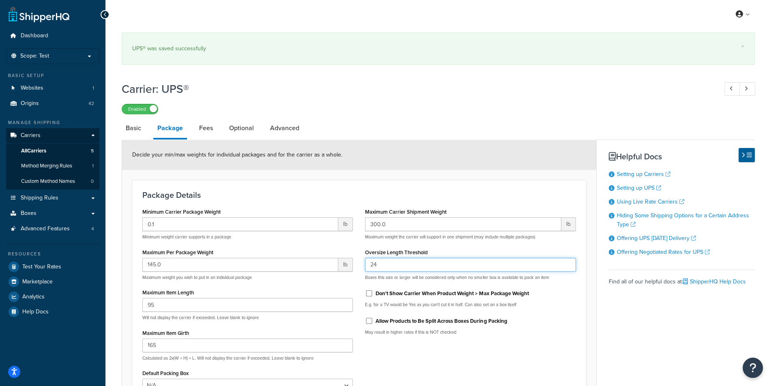
click at [414, 265] on input "24" at bounding box center [470, 265] width 210 height 14
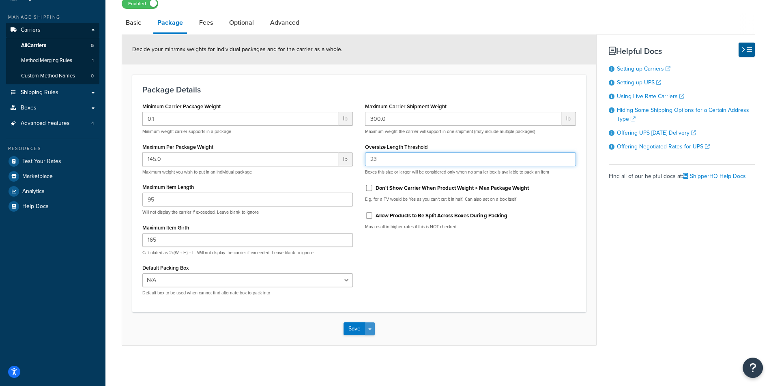
type input "23"
click at [367, 326] on button "Save Dropdown" at bounding box center [370, 328] width 10 height 13
click at [379, 339] on button "Save and Edit" at bounding box center [372, 343] width 59 height 17
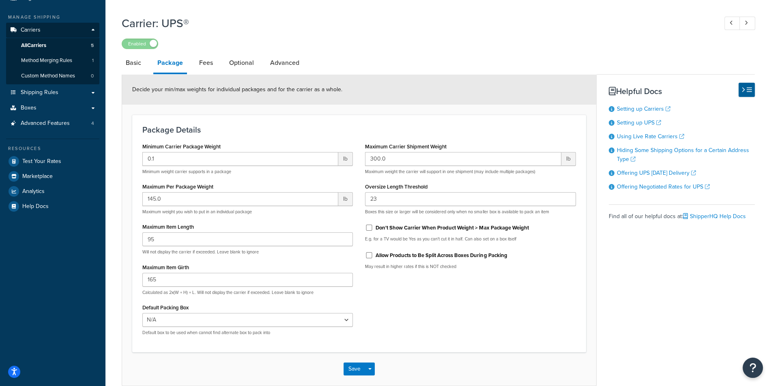
scroll to position [0, 0]
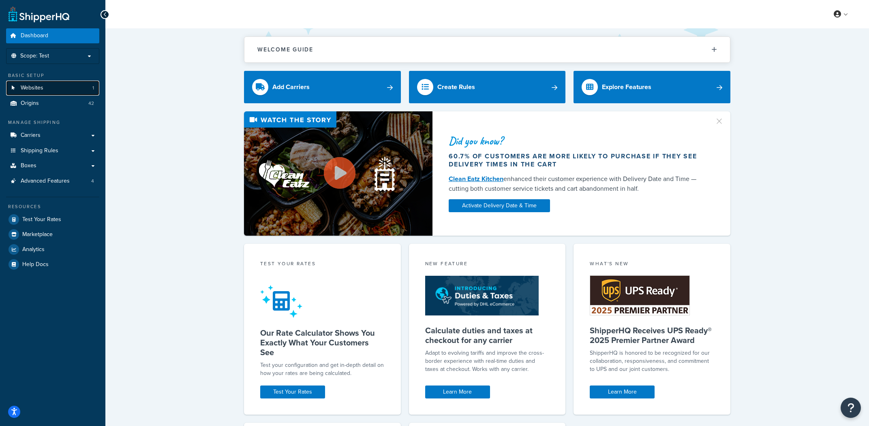
click at [51, 89] on link "Websites 1" at bounding box center [52, 88] width 93 height 15
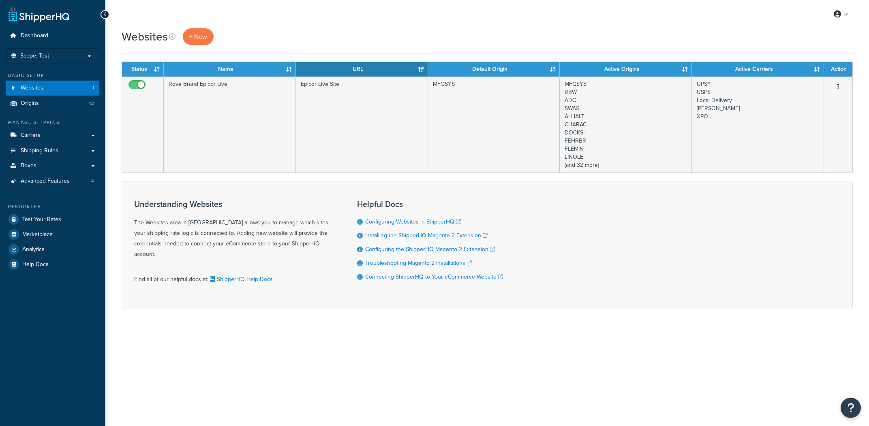
click at [287, 121] on td "Rose Brand Epicor Live" at bounding box center [230, 125] width 132 height 96
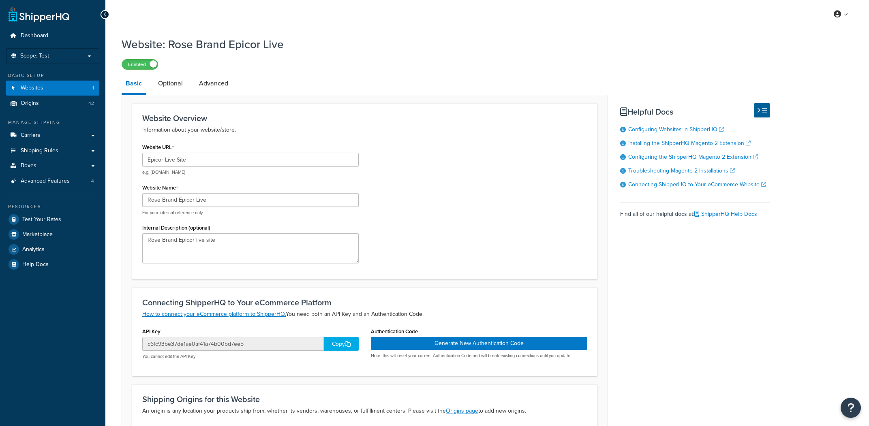
click at [355, 352] on div "c6fc93be37de1ae0af41a74b00bd7ee5 Copy You cannot edit the API Key" at bounding box center [250, 348] width 216 height 23
click at [343, 349] on div "Copy" at bounding box center [341, 344] width 35 height 14
